Goal: Information Seeking & Learning: Learn about a topic

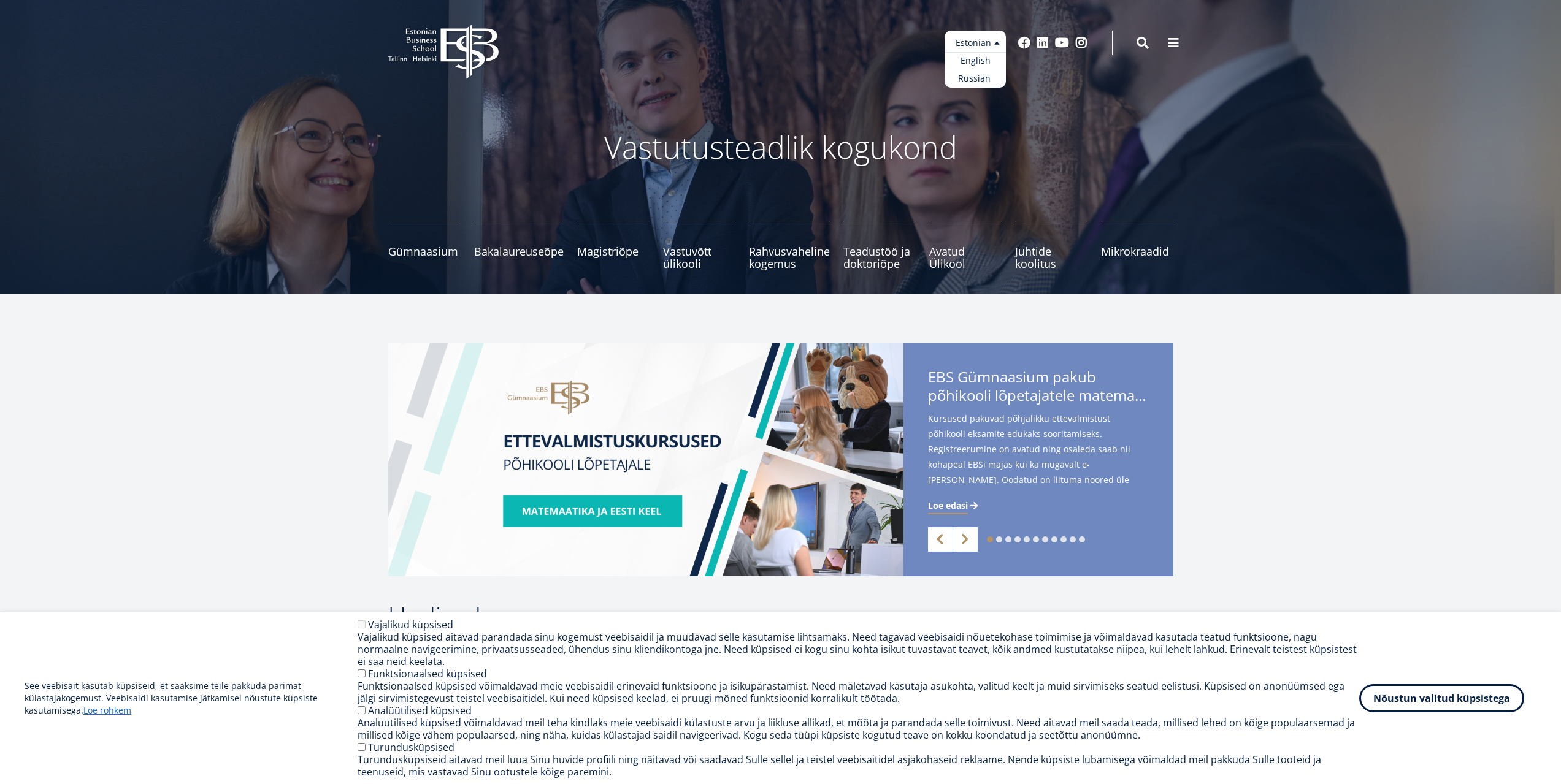
click at [984, 46] on ul "Estonian English Russian" at bounding box center [975, 59] width 61 height 57
click at [979, 61] on link "English" at bounding box center [975, 60] width 61 height 18
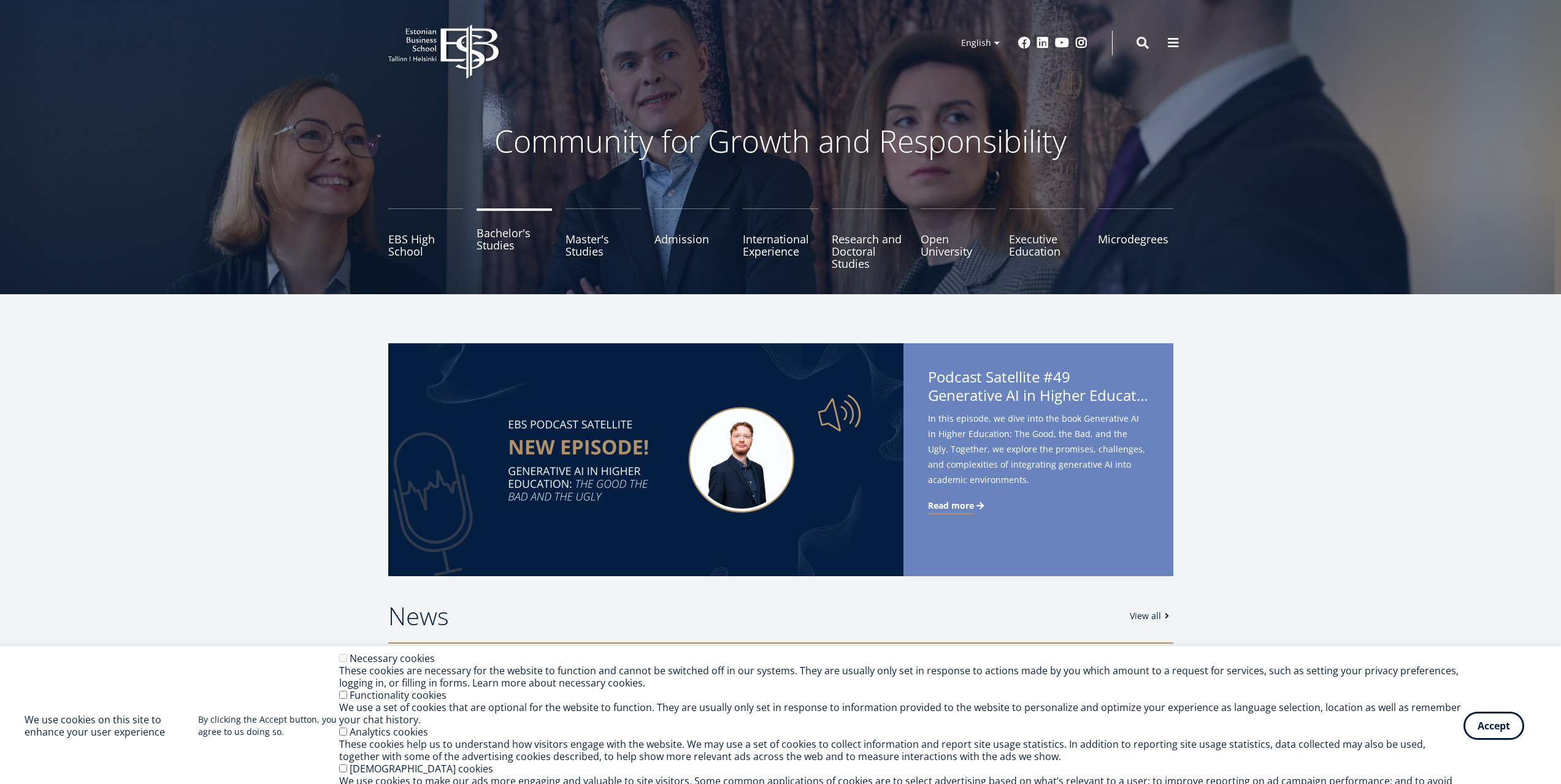
click at [500, 251] on link "Bachelor's Studies" at bounding box center [514, 239] width 76 height 61
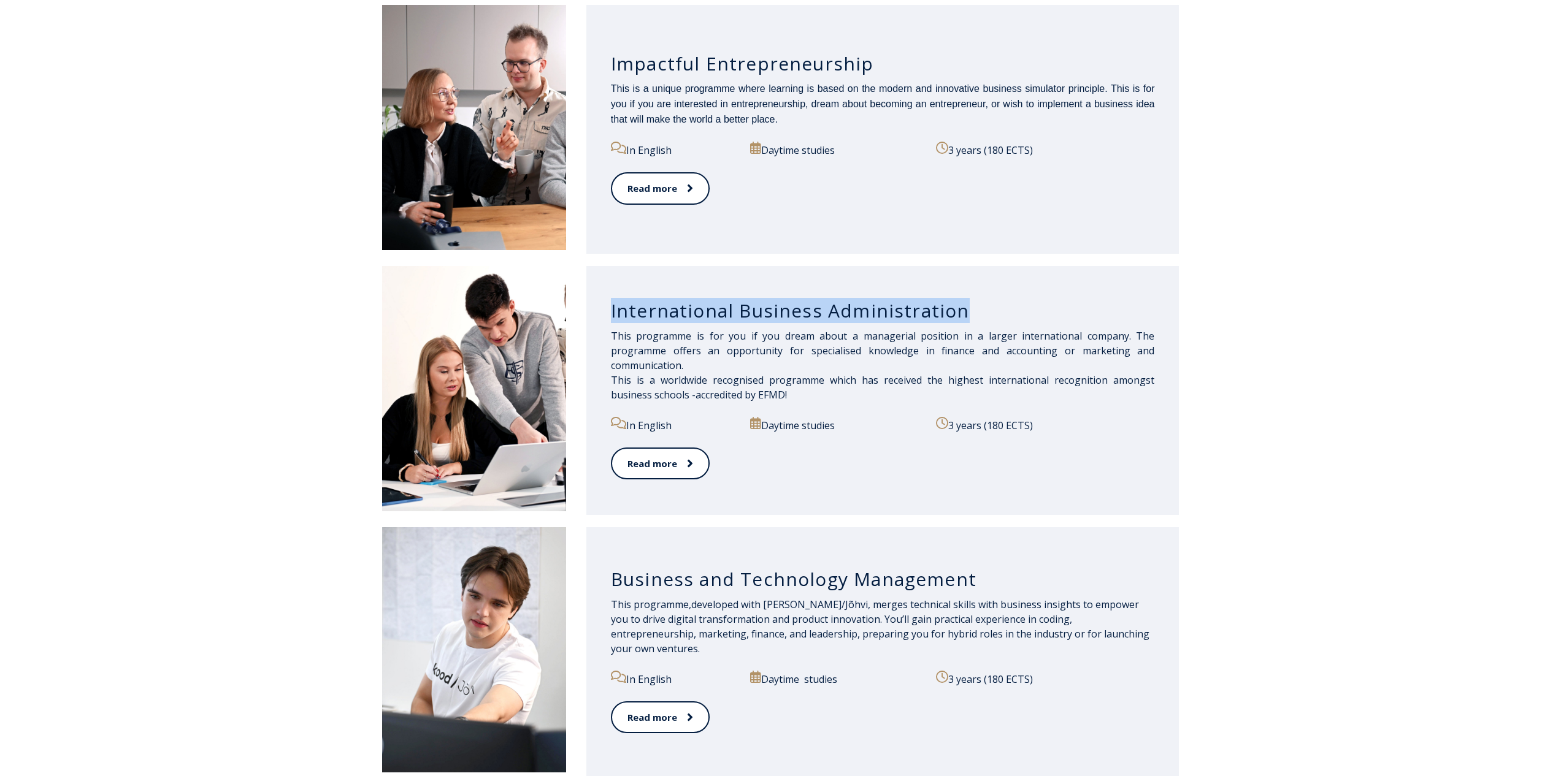
drag, startPoint x: 974, startPoint y: 312, endPoint x: 609, endPoint y: 314, distance: 365.0
click at [609, 314] on div "International Business Administration This programme is for you if you dream ab…" at bounding box center [883, 391] width 593 height 249
copy h3 "International Business Administration"
click at [1379, 654] on div "Business and Technology Management This programme, developed with kood/Jõhvi, m…" at bounding box center [780, 651] width 1561 height 261
